Goal: Information Seeking & Learning: Learn about a topic

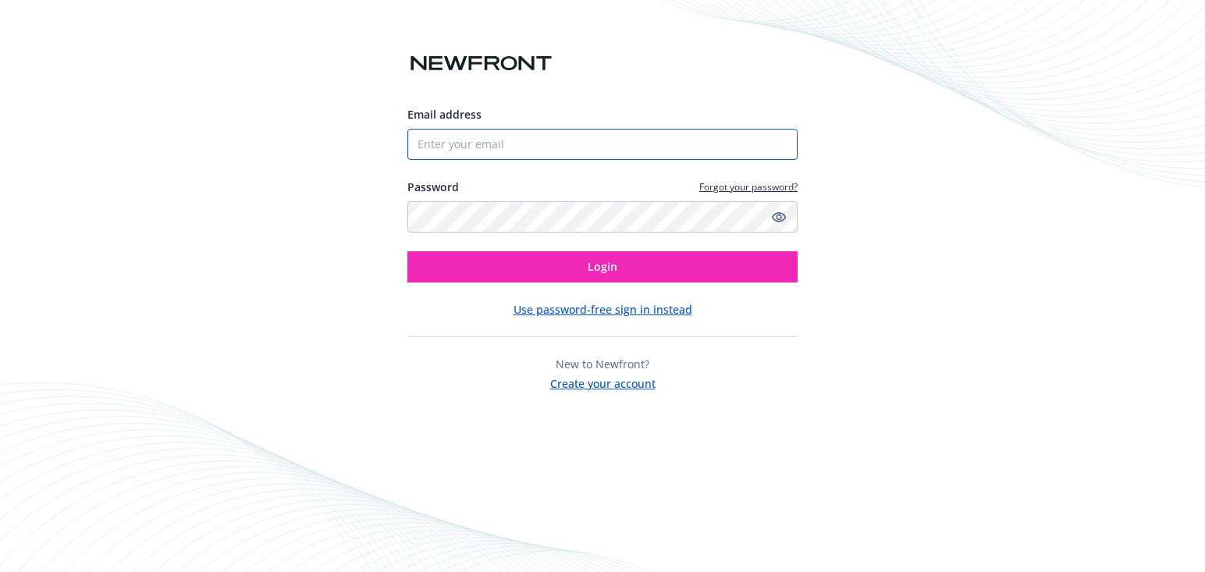
click at [612, 139] on input "Email address" at bounding box center [602, 144] width 390 height 31
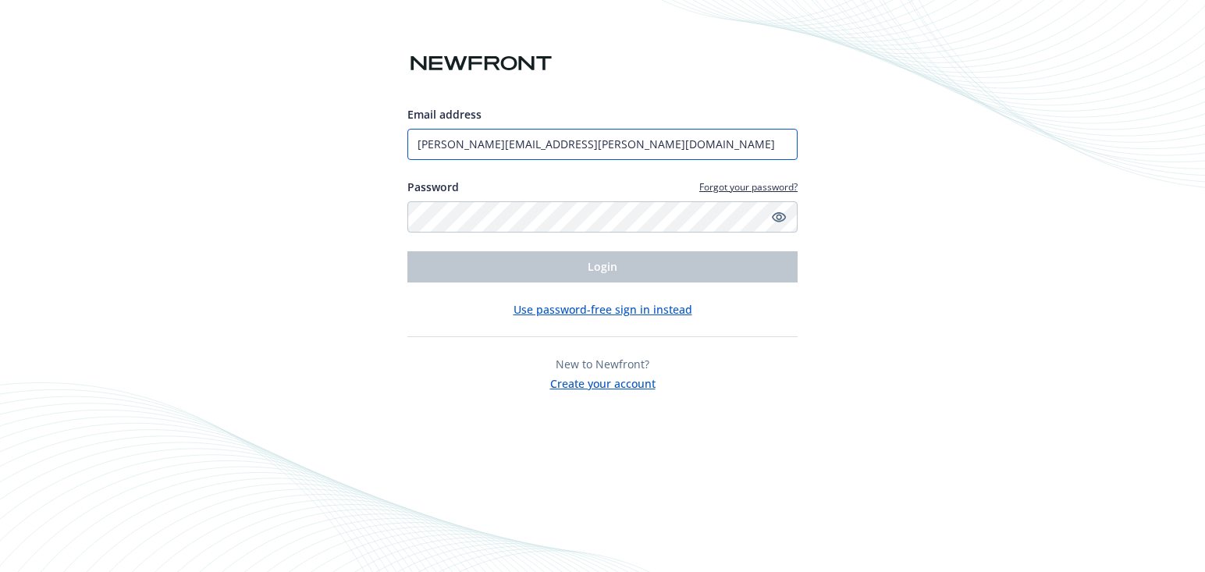
type input "[PERSON_NAME][EMAIL_ADDRESS][PERSON_NAME][DOMAIN_NAME]"
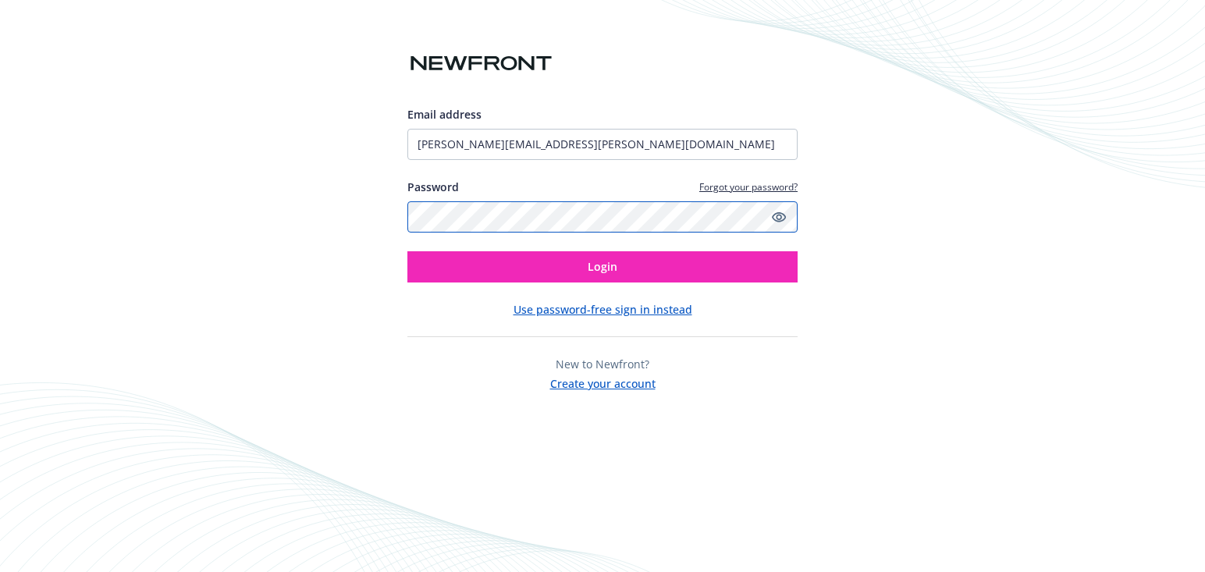
click at [407, 251] on button "Login" at bounding box center [602, 266] width 390 height 31
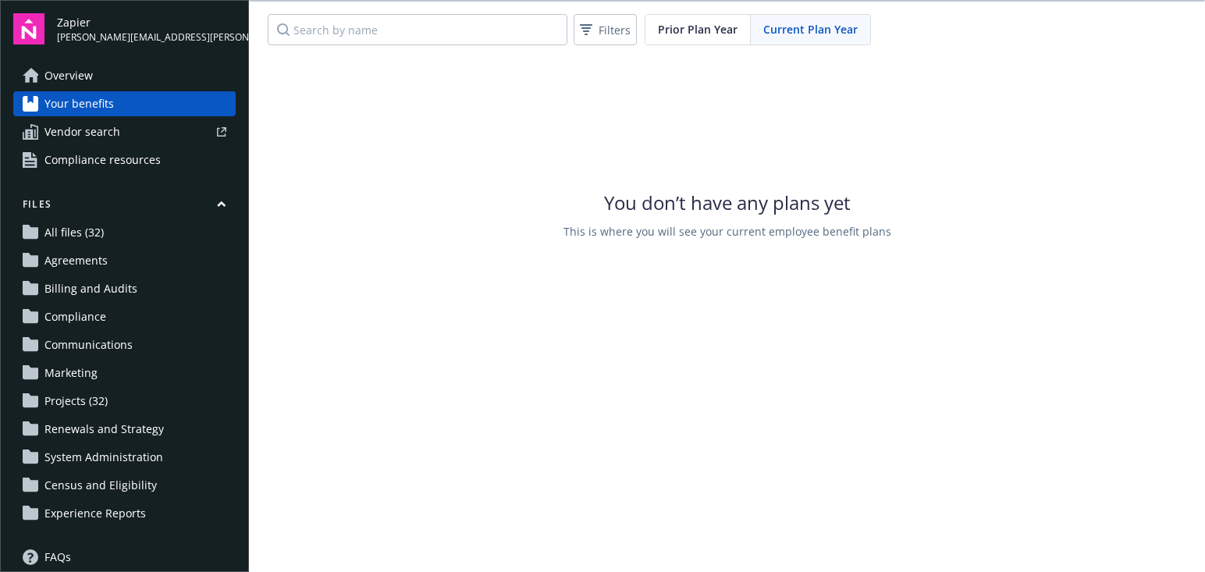
click at [105, 404] on span "Projects (32)" at bounding box center [75, 401] width 63 height 25
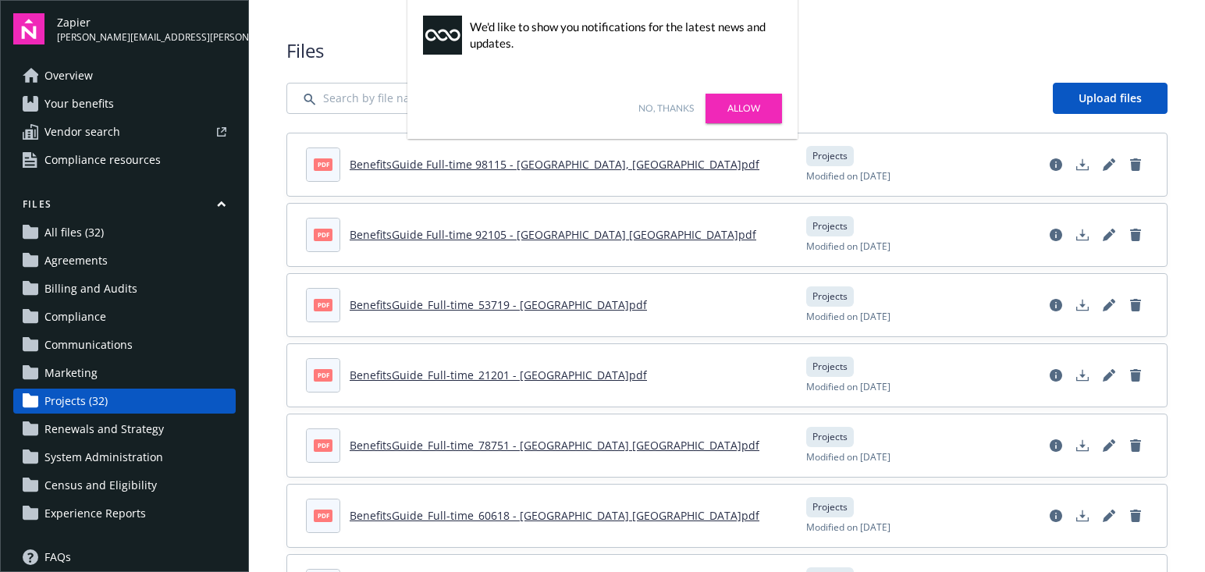
click at [744, 108] on link "Allow" at bounding box center [744, 109] width 76 height 30
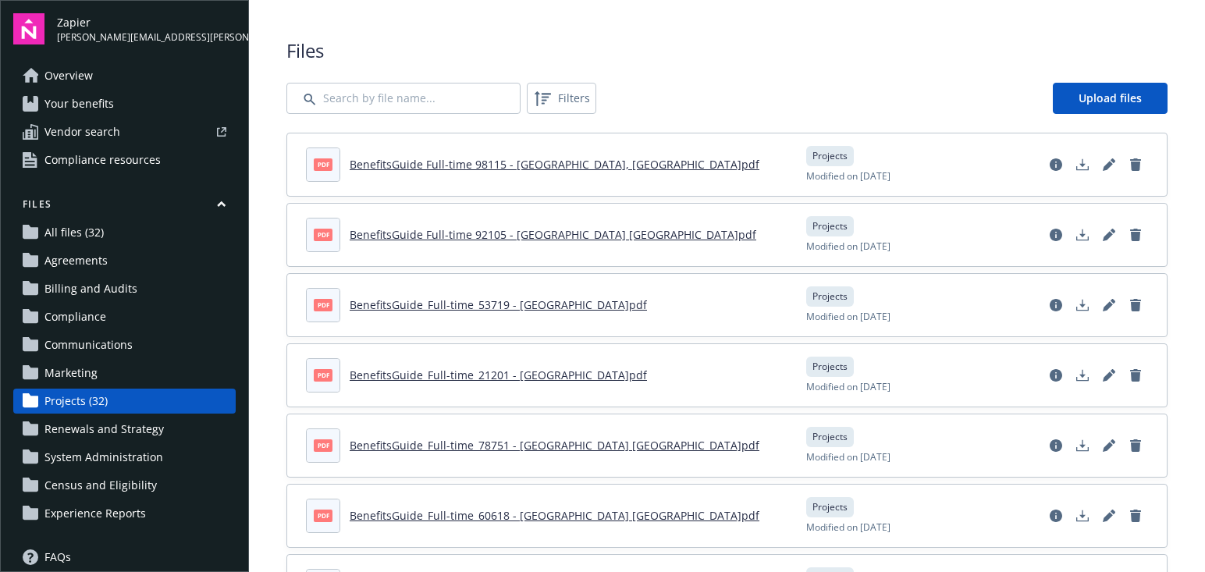
click at [89, 79] on span "Overview" at bounding box center [68, 75] width 48 height 25
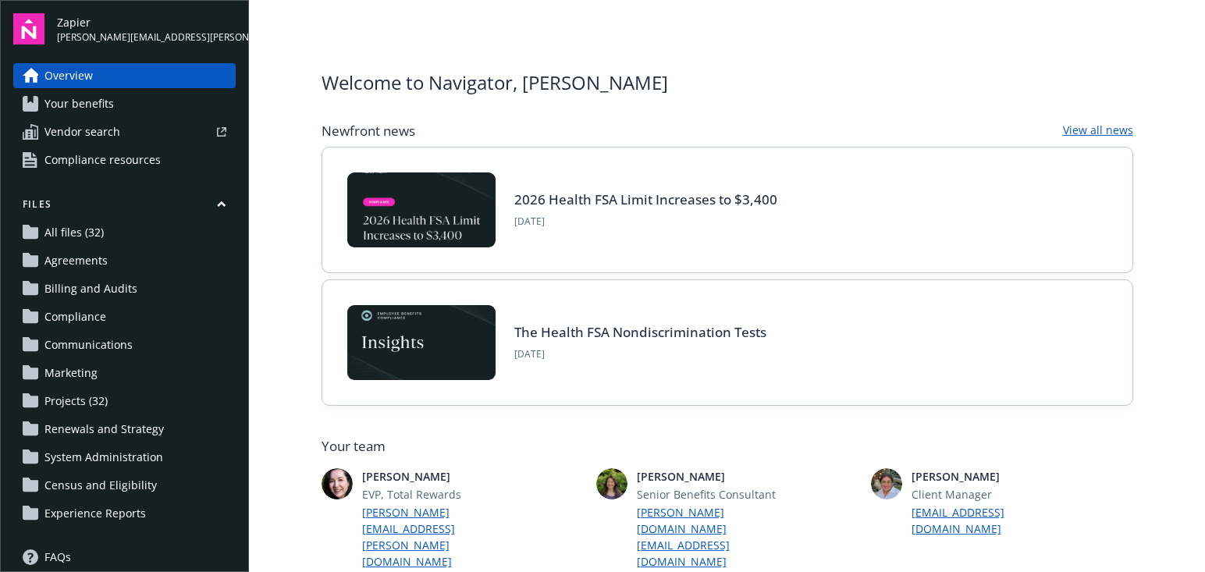
click at [88, 95] on span "Your benefits" at bounding box center [78, 103] width 69 height 25
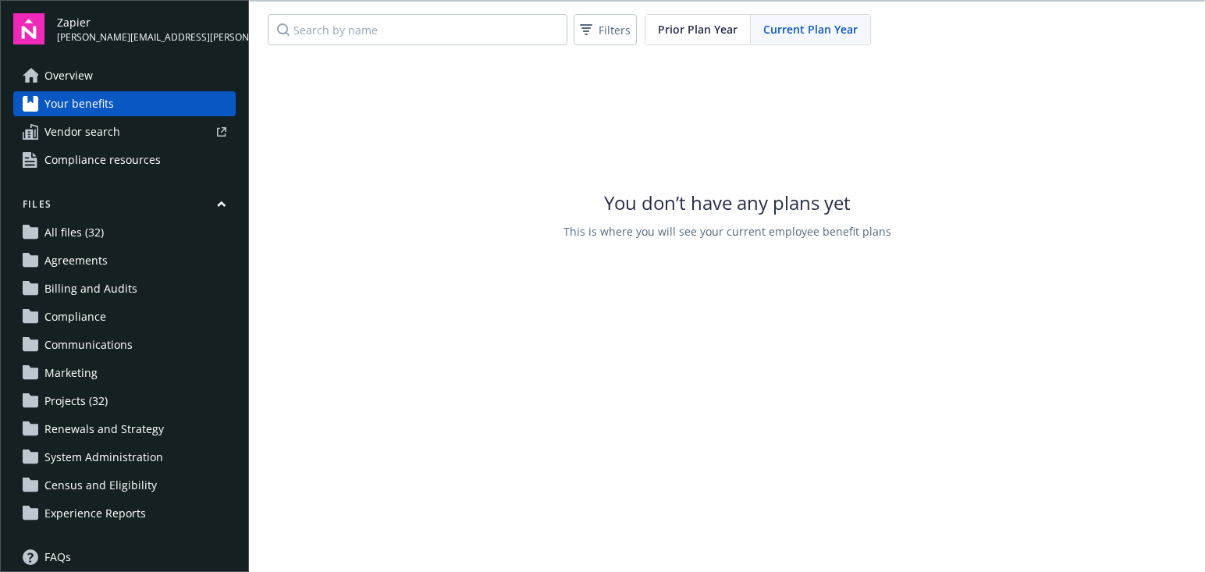
click at [101, 168] on span "Compliance resources" at bounding box center [102, 160] width 116 height 25
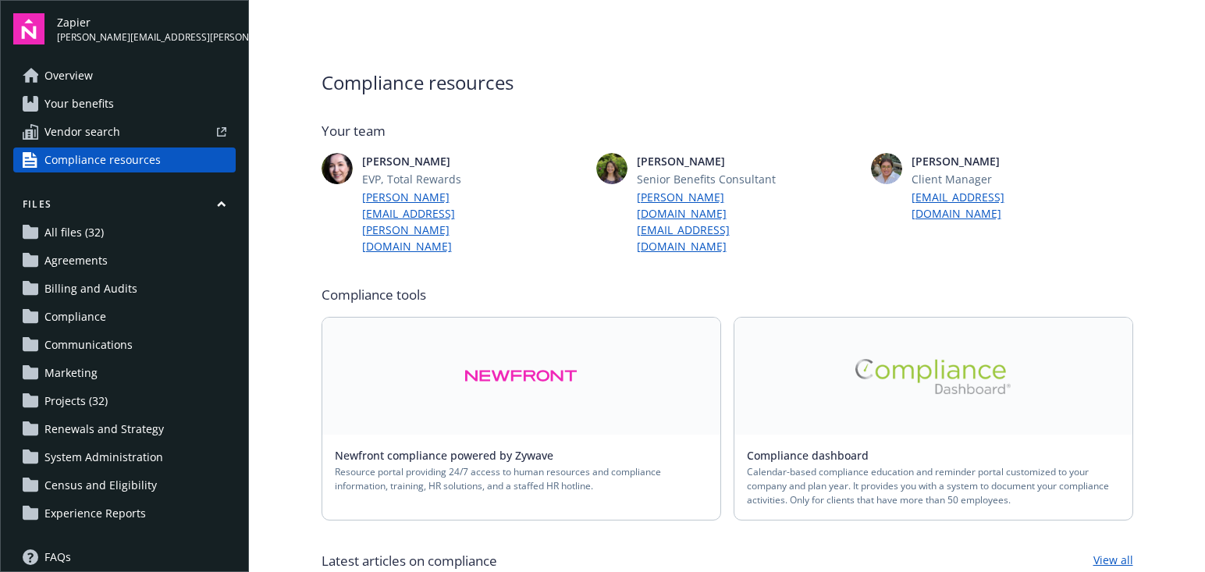
click at [109, 398] on link "Projects (32)" at bounding box center [124, 401] width 222 height 25
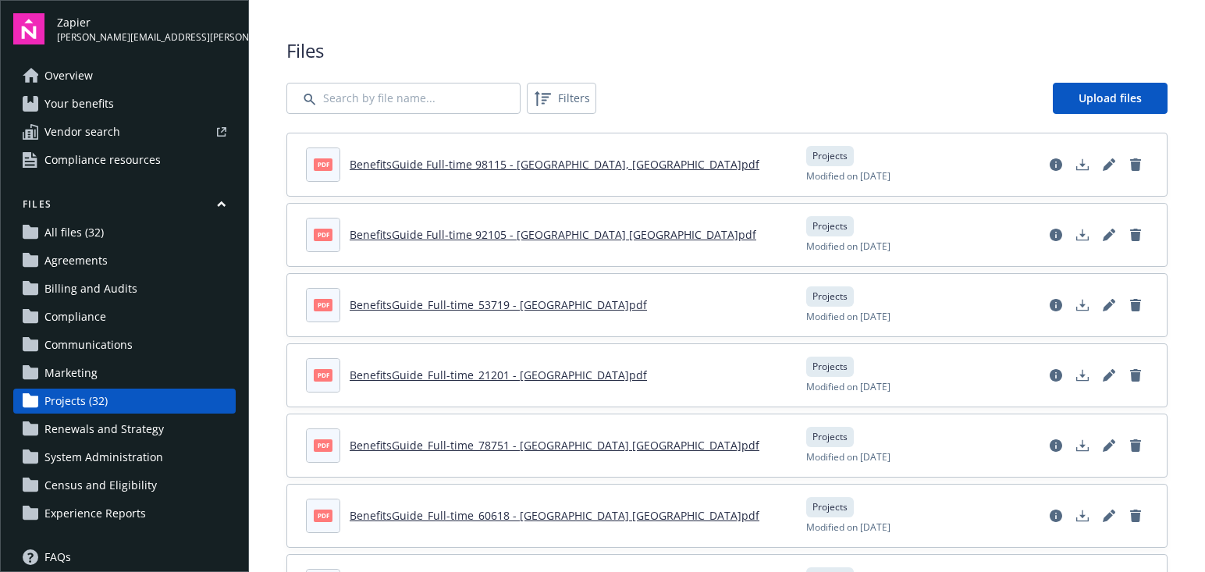
click at [92, 165] on span "Compliance resources" at bounding box center [102, 160] width 116 height 25
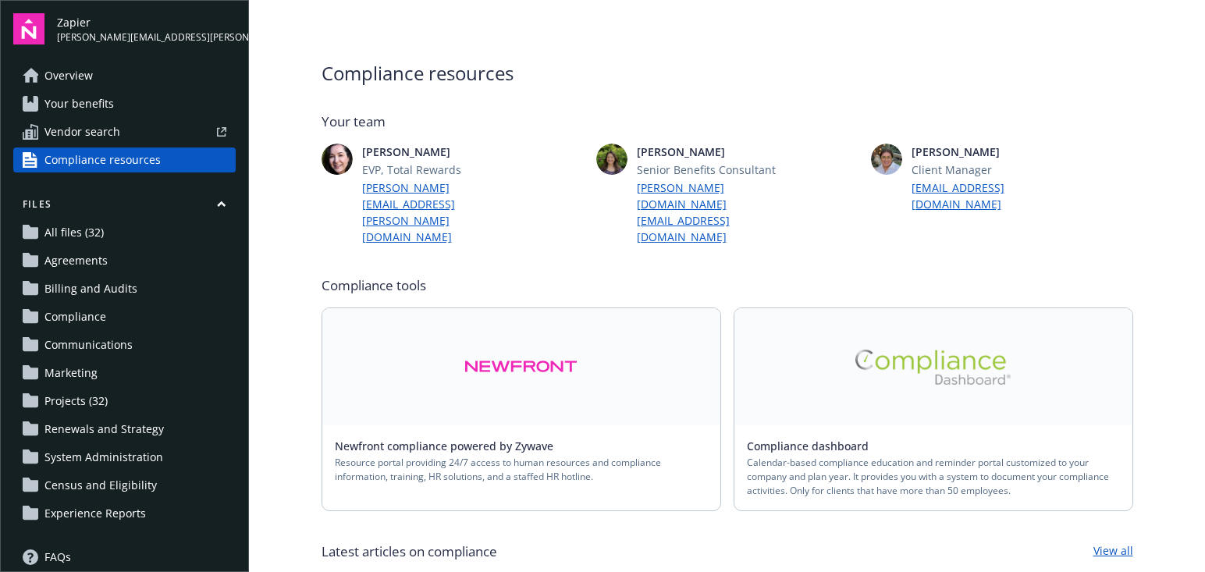
scroll to position [30, 0]
